Goal: Task Accomplishment & Management: Manage account settings

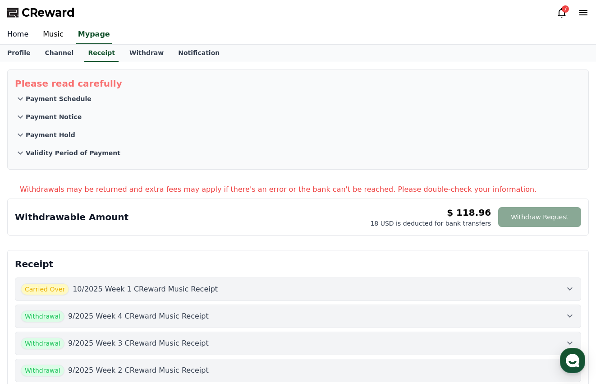
click at [22, 35] on link "Home" at bounding box center [18, 34] width 36 height 19
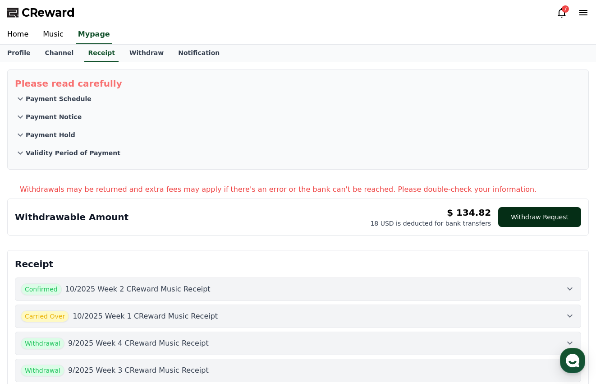
click at [545, 215] on button "Withdraw Request" at bounding box center [539, 217] width 83 height 20
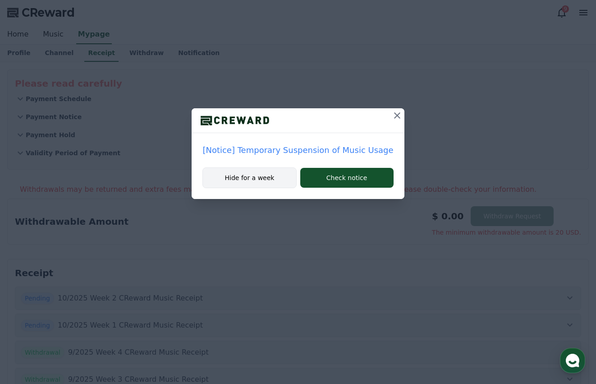
click at [264, 175] on button "Hide for a week" at bounding box center [249, 177] width 94 height 21
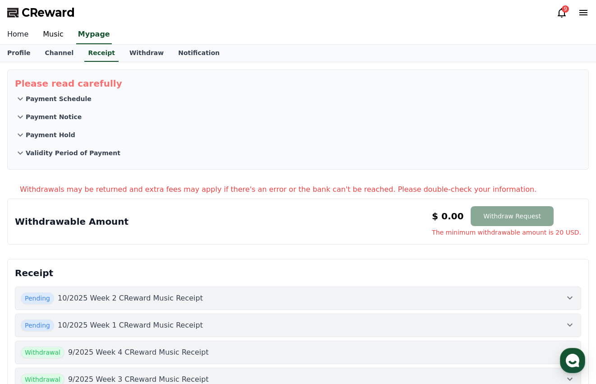
click at [23, 34] on link "Home" at bounding box center [18, 34] width 36 height 19
click at [56, 57] on link "Channel" at bounding box center [58, 53] width 43 height 17
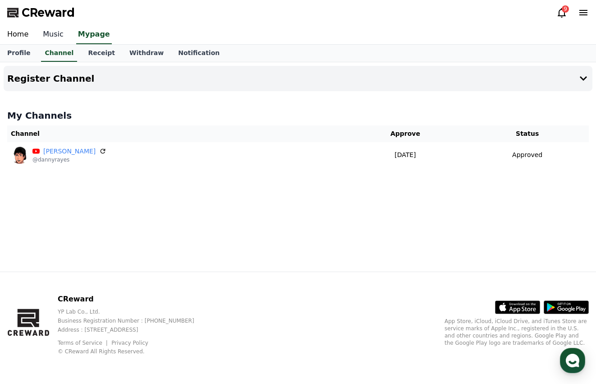
click at [50, 36] on link "Music" at bounding box center [53, 34] width 35 height 19
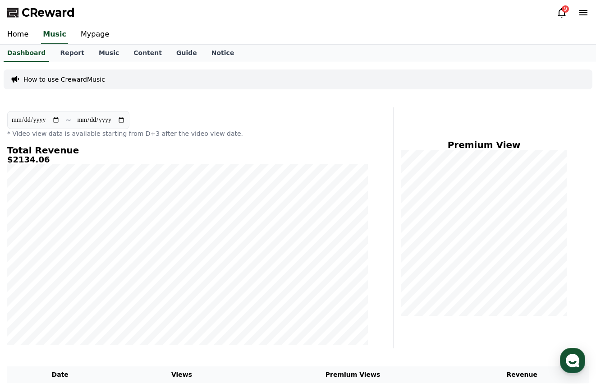
click at [354, 118] on div "**********" at bounding box center [187, 124] width 361 height 27
click at [104, 54] on link "Music" at bounding box center [109, 53] width 35 height 17
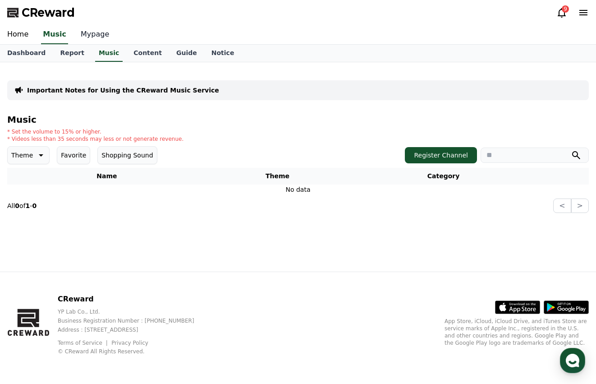
click at [83, 33] on link "Mypage" at bounding box center [95, 34] width 43 height 19
select select "**********"
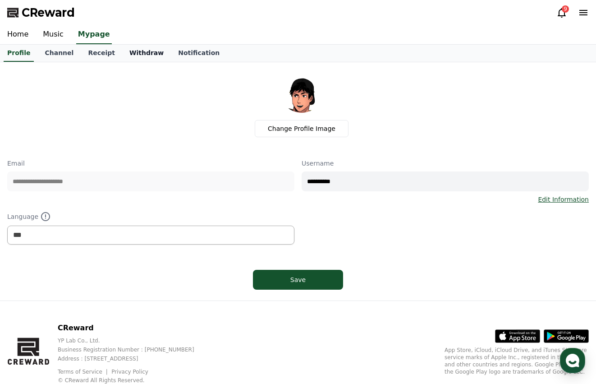
click at [134, 56] on link "Withdraw" at bounding box center [146, 53] width 49 height 17
